Goal: Find specific page/section: Find specific page/section

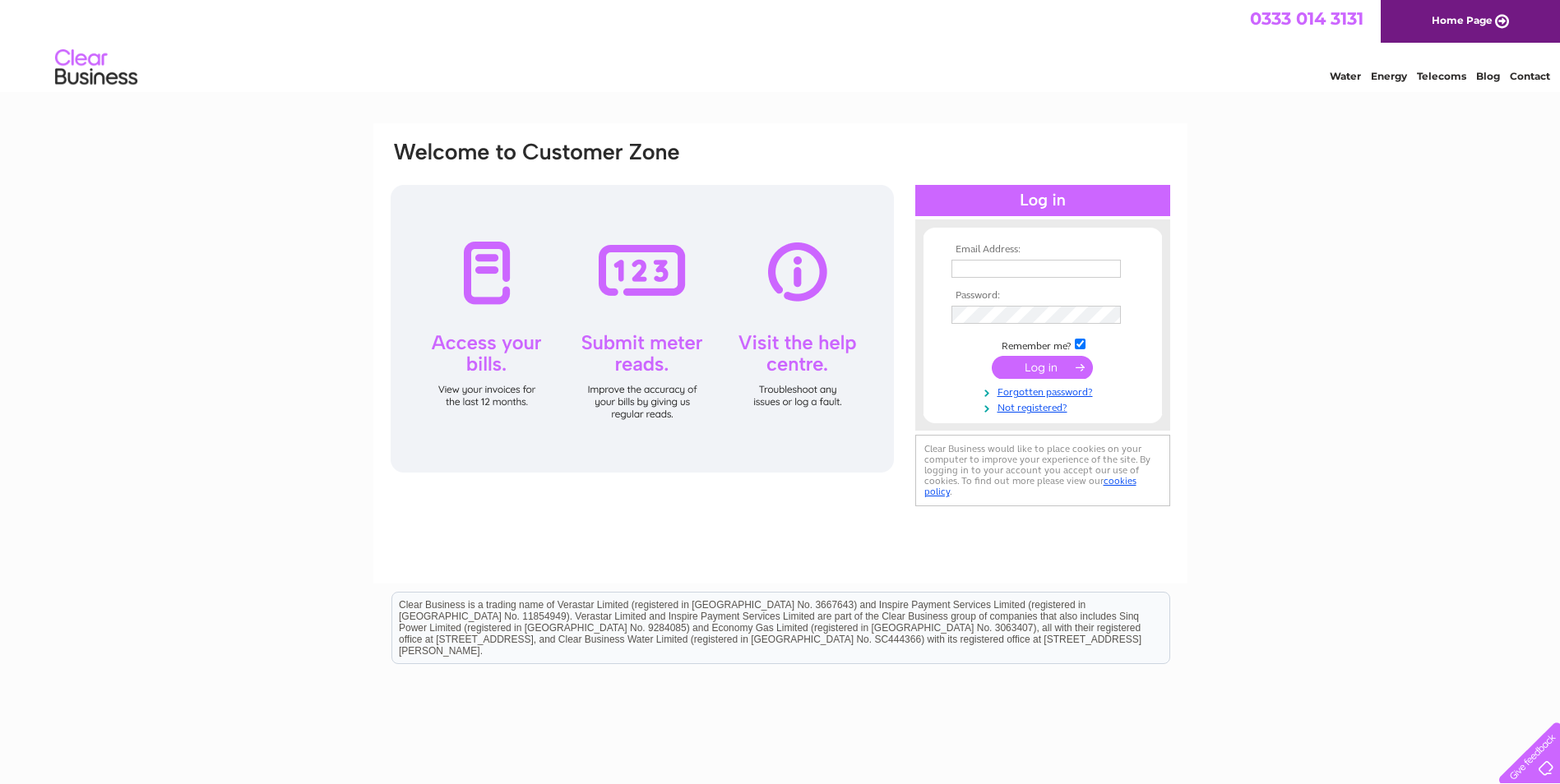
type input "dean@dgappliancerepairs.co.uk"
click at [1050, 195] on div at bounding box center [1043, 201] width 255 height 32
click at [1021, 363] on input "submit" at bounding box center [1042, 367] width 101 height 23
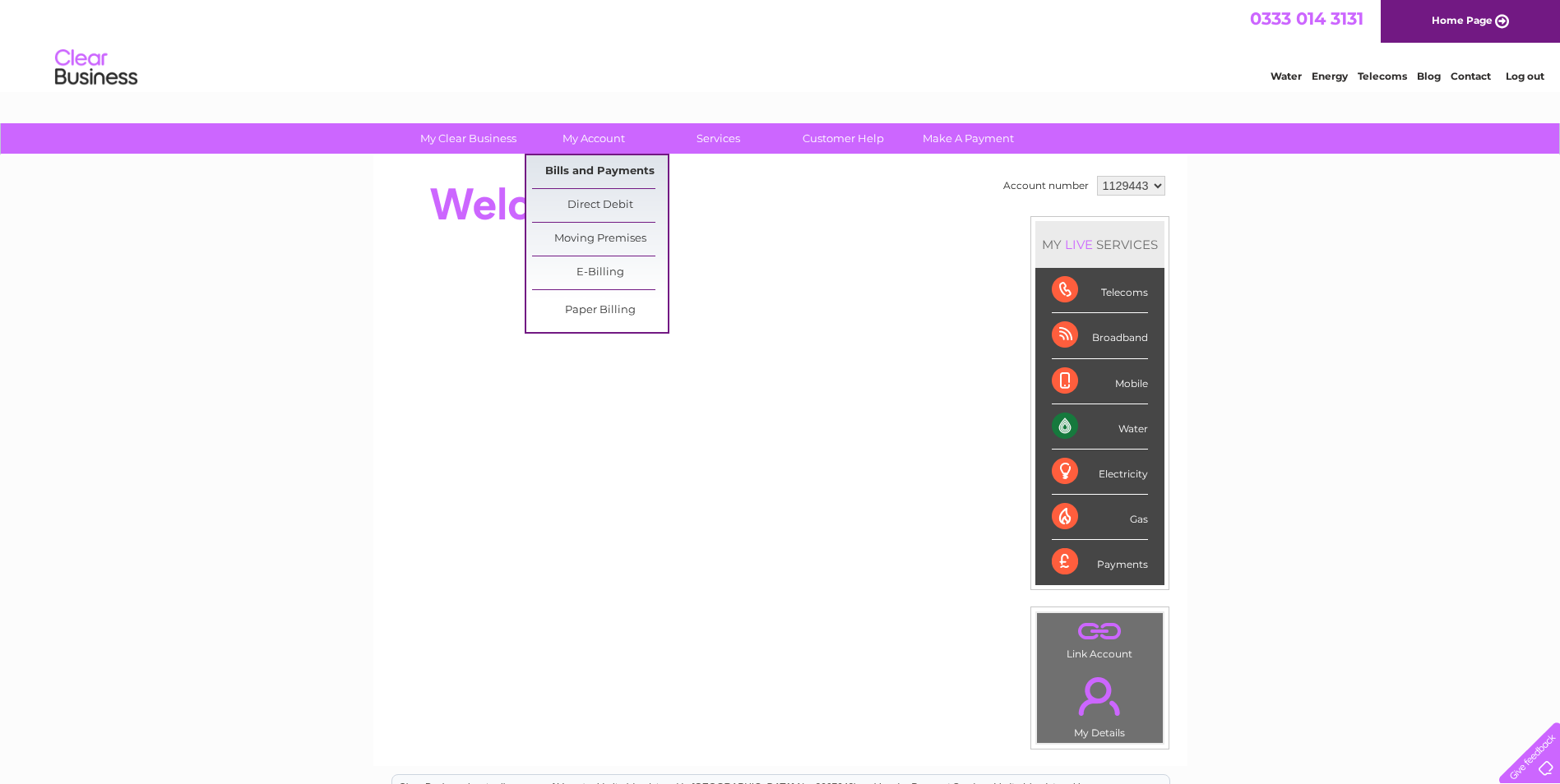
click at [607, 169] on link "Bills and Payments" at bounding box center [600, 171] width 135 height 32
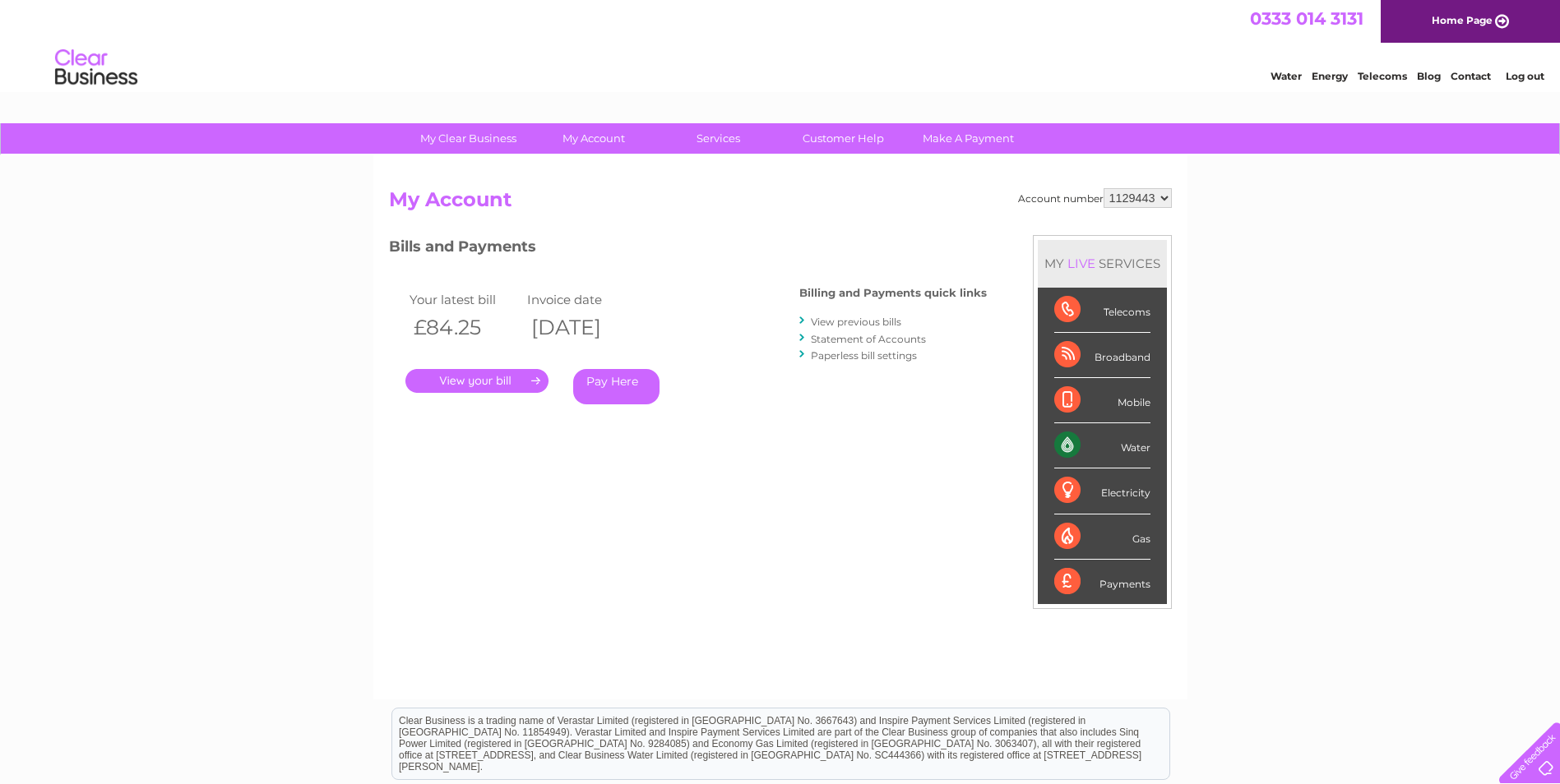
click at [509, 378] on link "." at bounding box center [477, 380] width 143 height 24
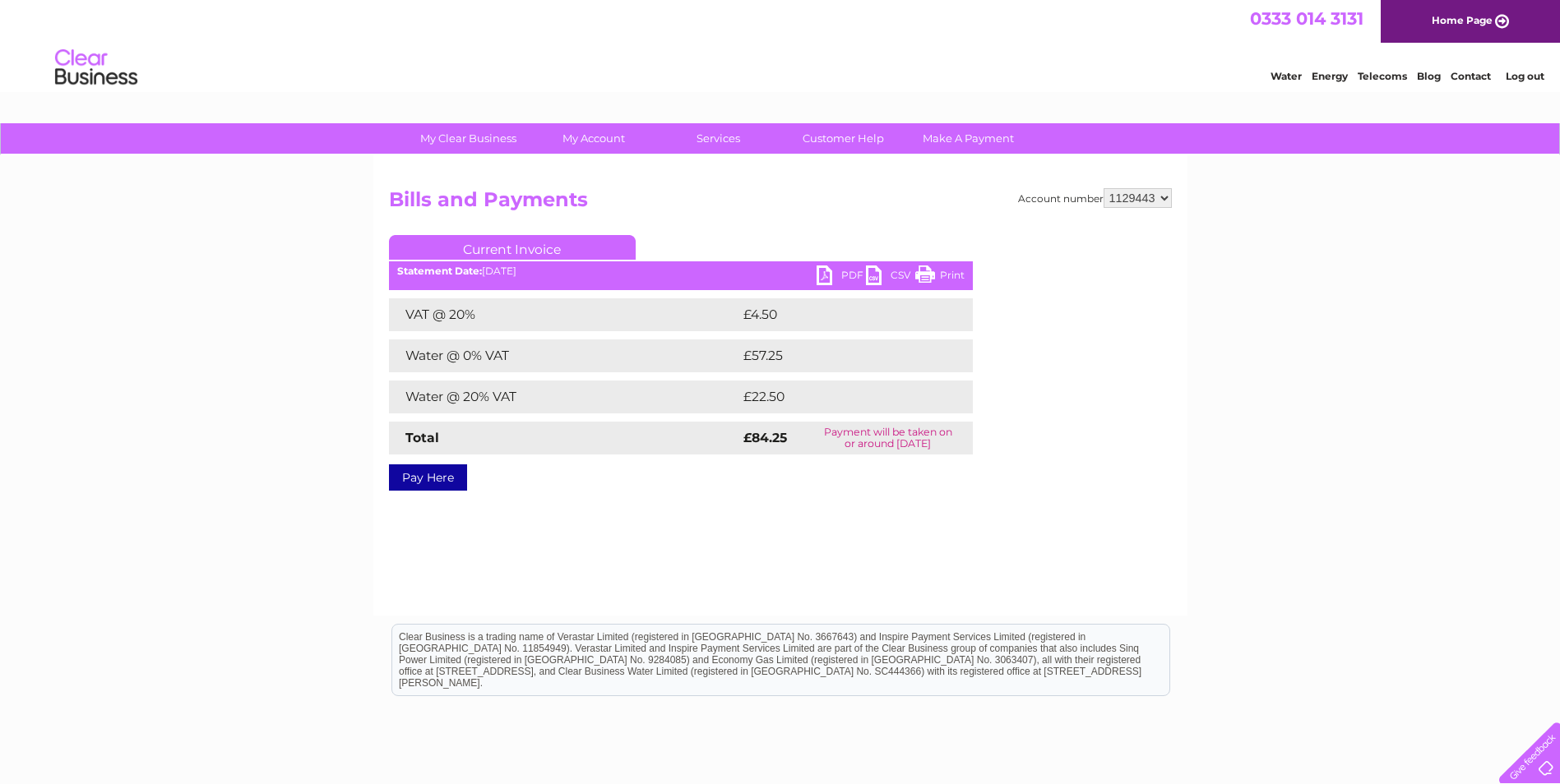
click at [828, 270] on link "PDF" at bounding box center [841, 277] width 49 height 24
